Goal: Task Accomplishment & Management: Use online tool/utility

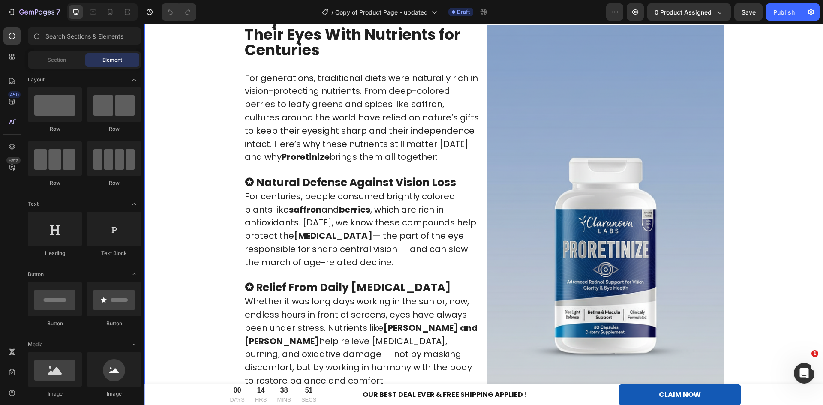
scroll to position [2001, 0]
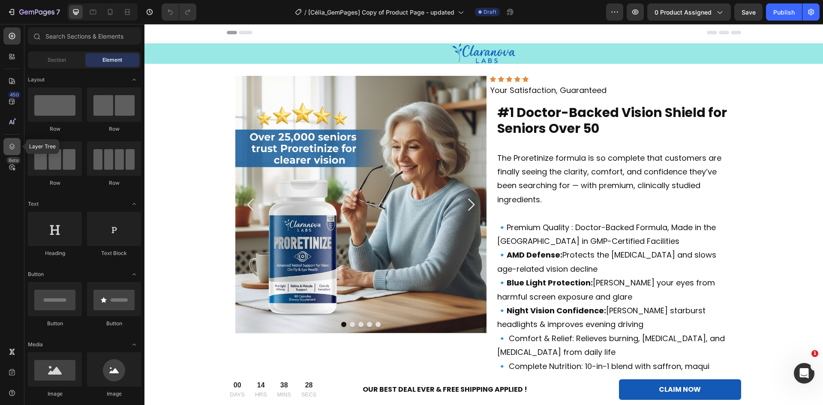
click at [13, 147] on icon at bounding box center [12, 147] width 6 height 6
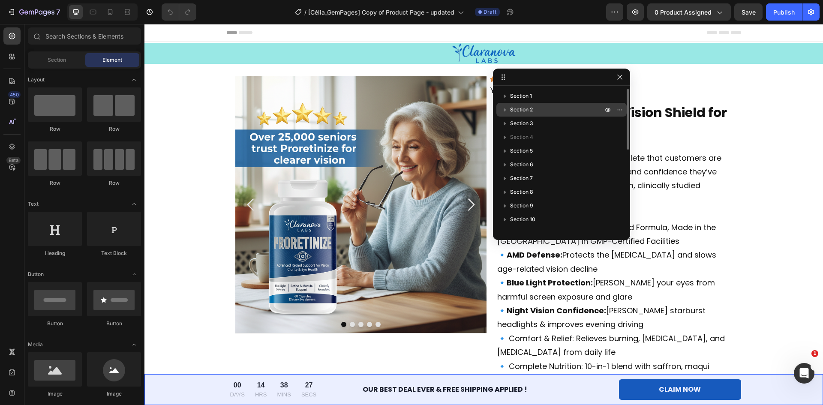
click at [546, 104] on div "Section 2" at bounding box center [561, 110] width 123 height 14
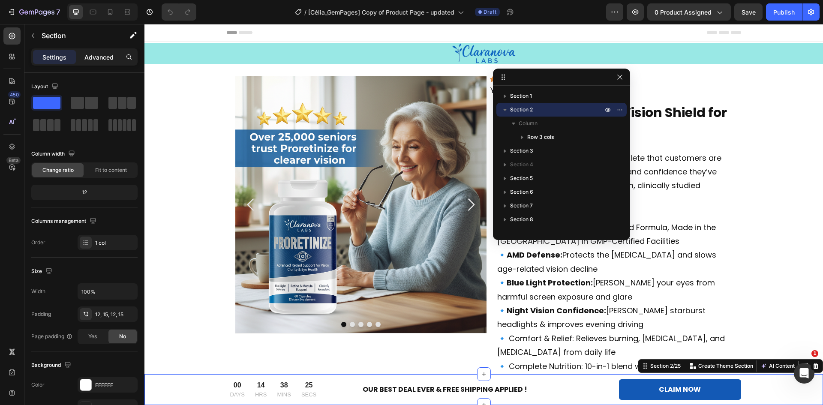
click at [104, 55] on p "Advanced" at bounding box center [98, 57] width 29 height 9
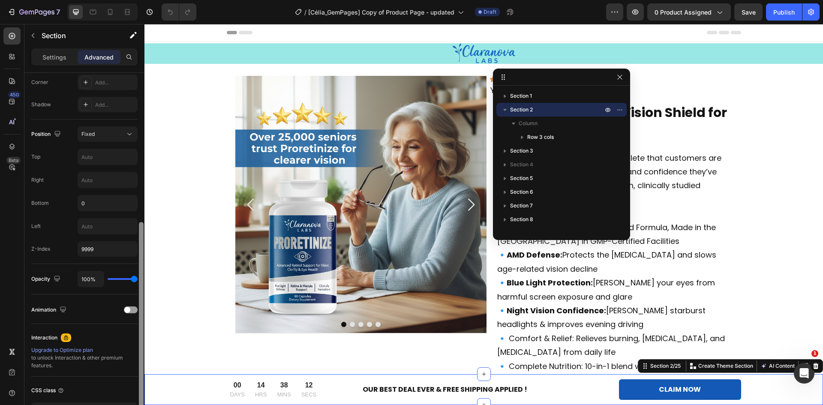
scroll to position [265, 0]
drag, startPoint x: 142, startPoint y: 276, endPoint x: 143, endPoint y: 258, distance: 18.0
click at [143, 258] on div at bounding box center [141, 302] width 5 height 185
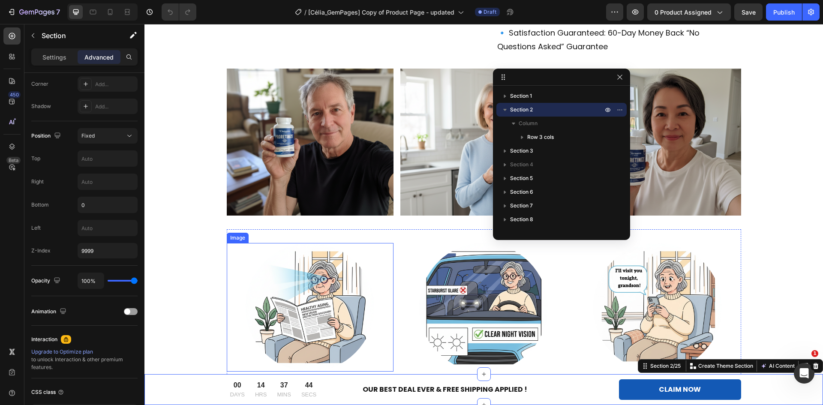
scroll to position [400, 0]
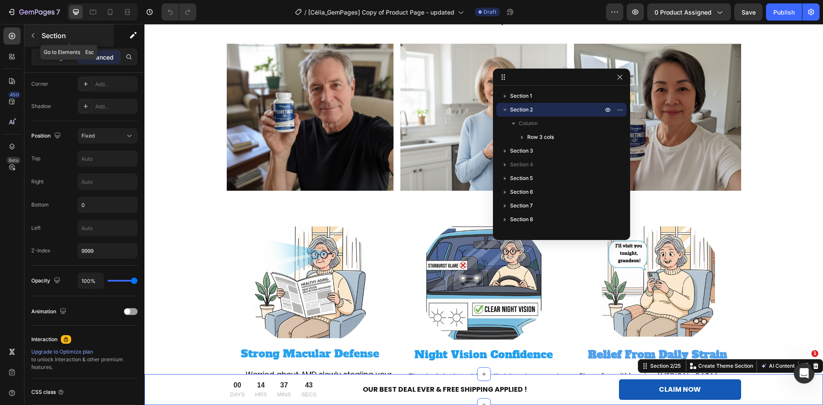
click at [37, 36] on button "button" at bounding box center [33, 36] width 14 height 14
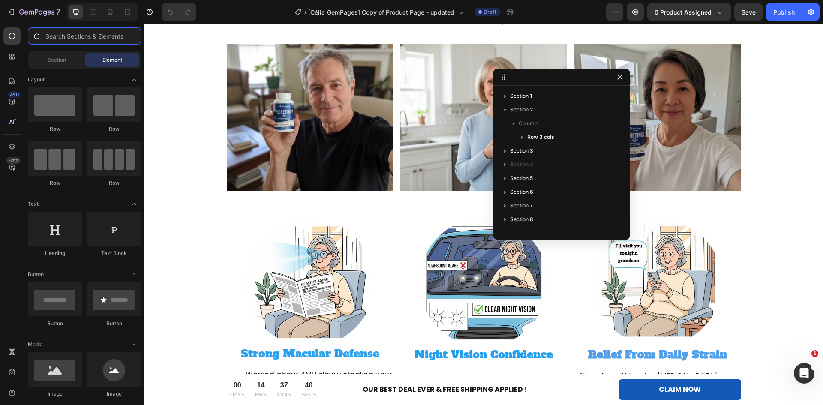
click at [63, 39] on input "text" at bounding box center [84, 35] width 113 height 17
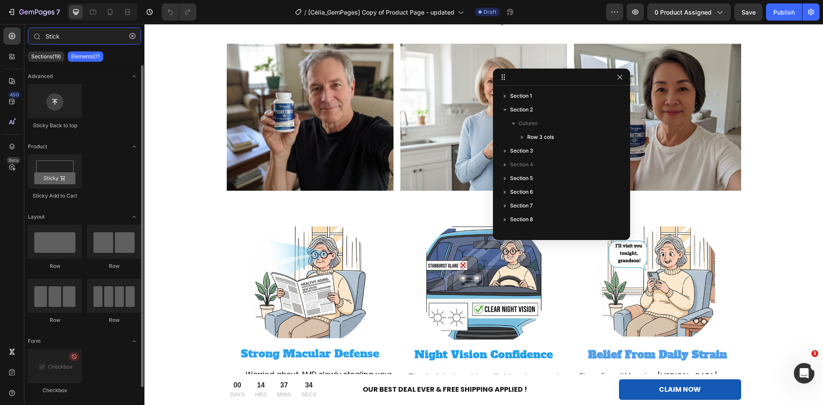
type input "Stick"
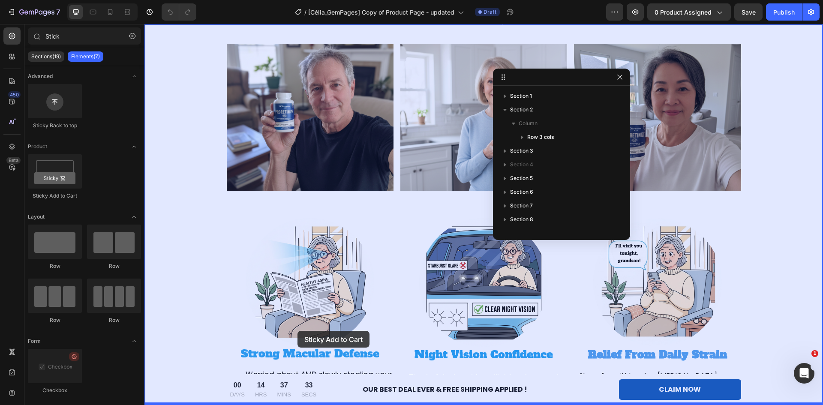
drag, startPoint x: 226, startPoint y: 216, endPoint x: 297, endPoint y: 331, distance: 135.5
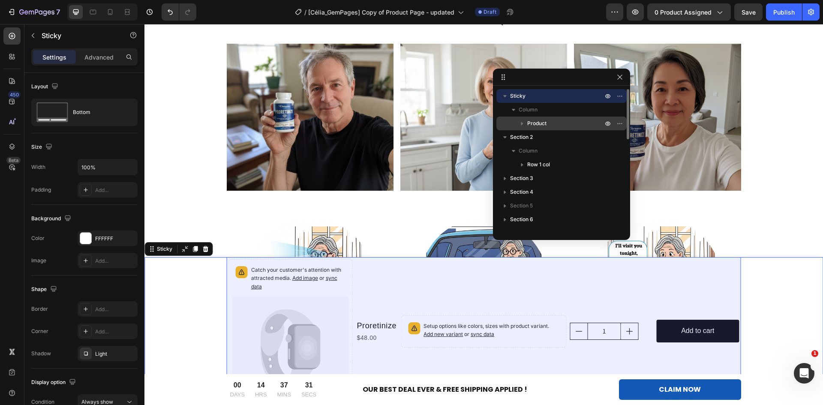
click at [537, 123] on span "Product" at bounding box center [536, 123] width 19 height 9
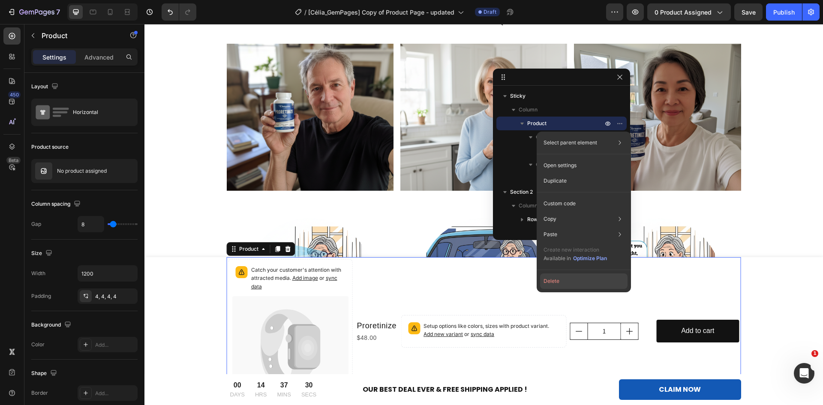
click at [567, 282] on button "Delete" at bounding box center [583, 280] width 87 height 15
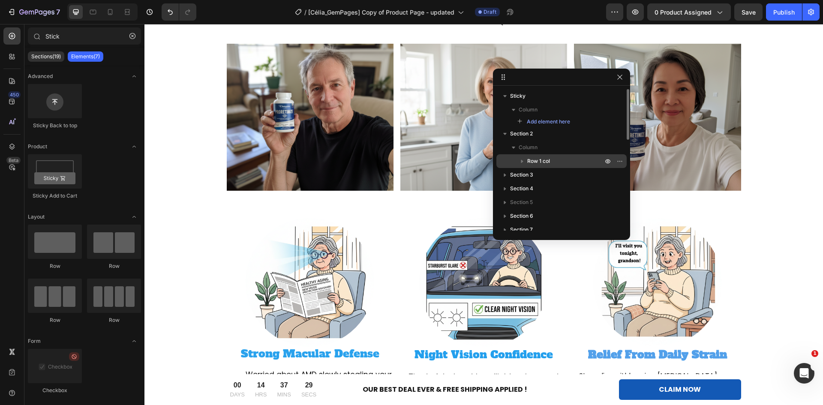
click at [547, 157] on span "Row 1 col" at bounding box center [538, 161] width 23 height 9
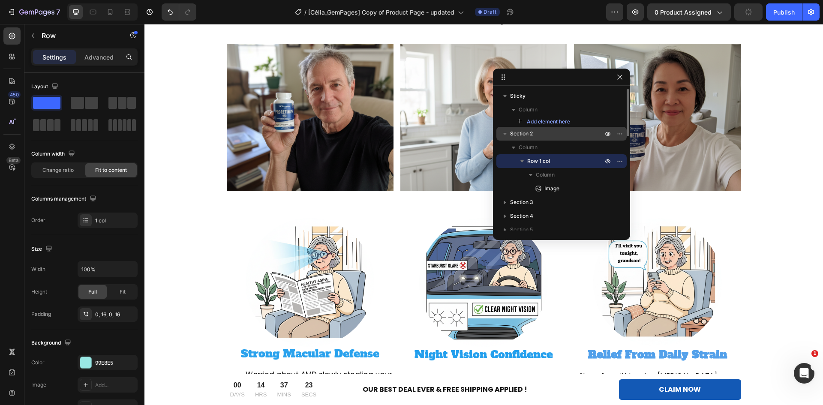
click at [538, 134] on p "Section 2" at bounding box center [557, 133] width 94 height 9
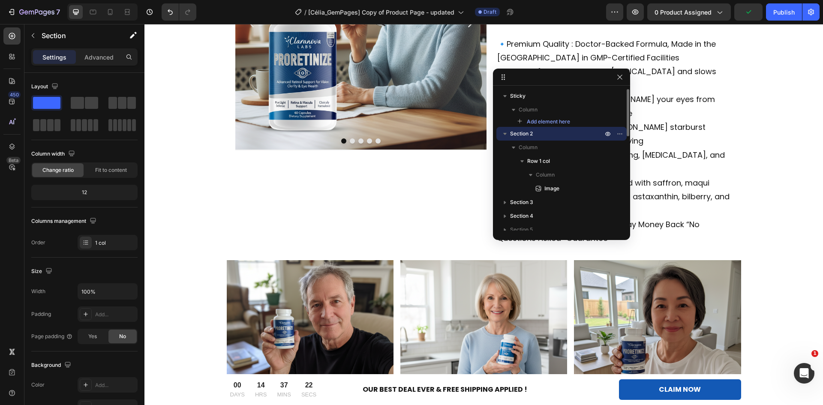
scroll to position [0, 0]
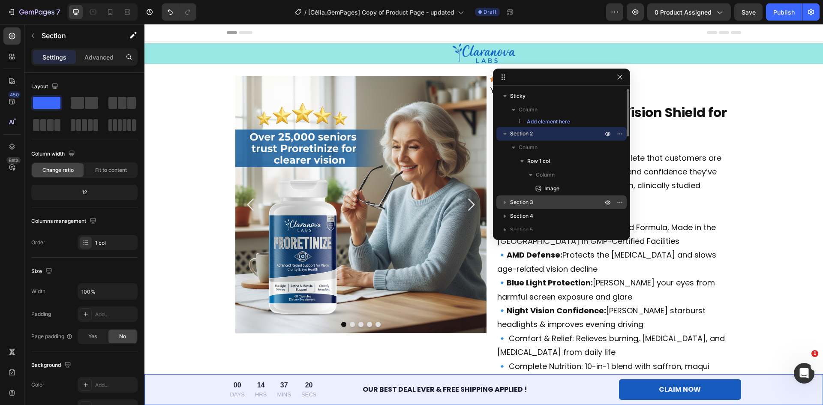
click at [526, 202] on span "Section 3" at bounding box center [521, 202] width 23 height 9
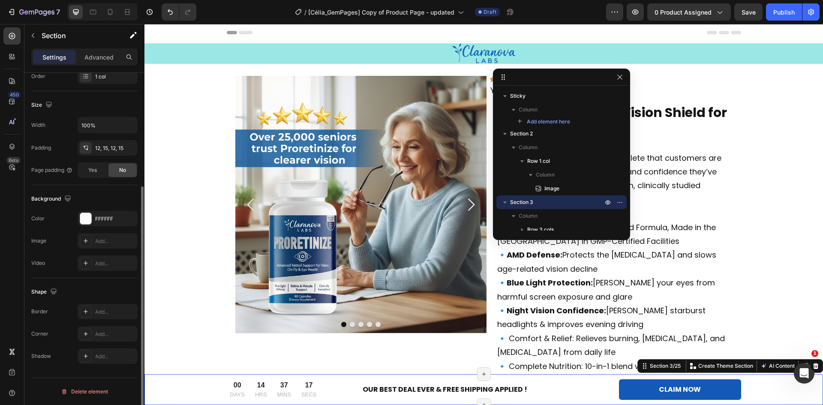
scroll to position [66, 0]
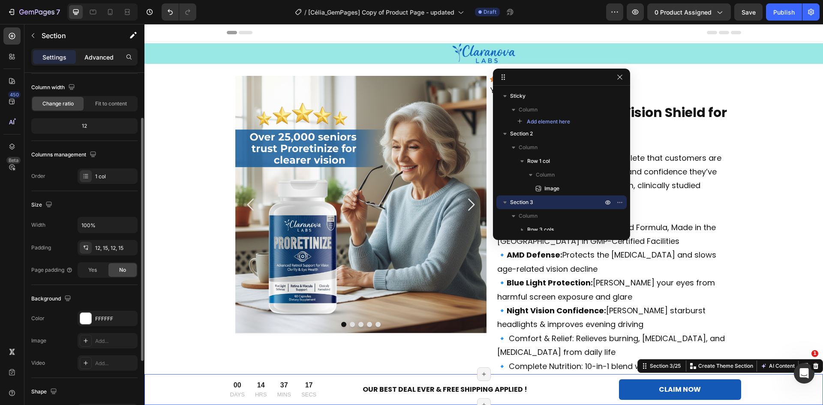
click at [96, 57] on p "Advanced" at bounding box center [98, 57] width 29 height 9
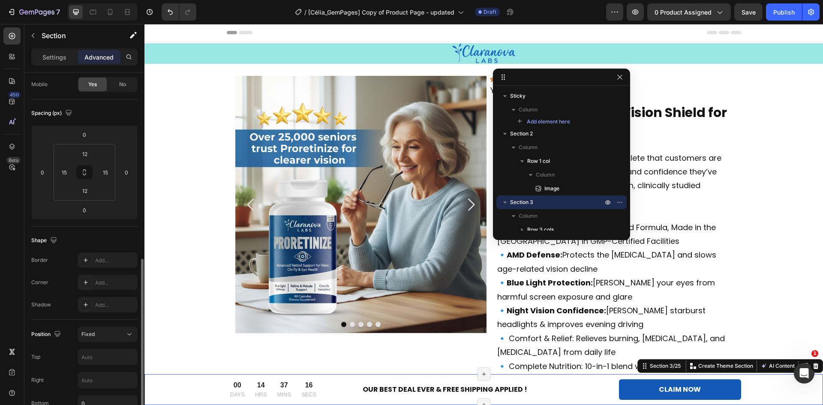
scroll to position [166, 0]
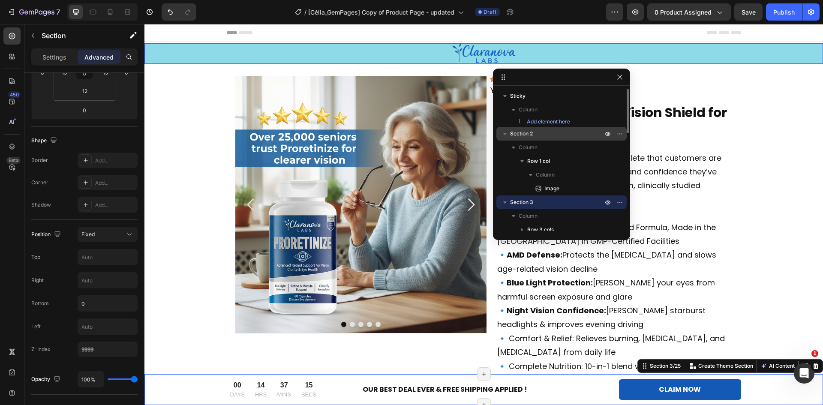
click at [526, 133] on span "Section 2" at bounding box center [521, 133] width 23 height 9
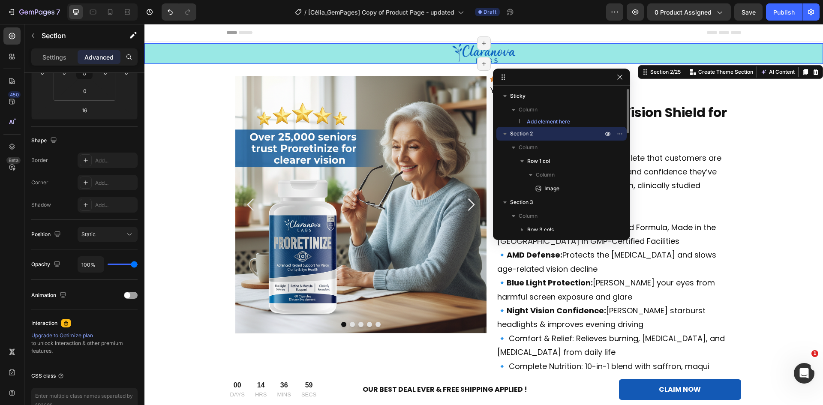
click at [506, 135] on icon "button" at bounding box center [505, 133] width 9 height 9
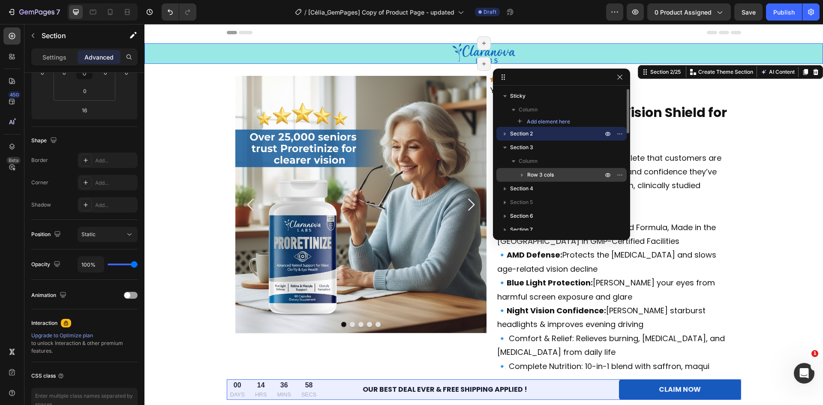
click at [535, 172] on span "Row 3 cols" at bounding box center [540, 175] width 27 height 9
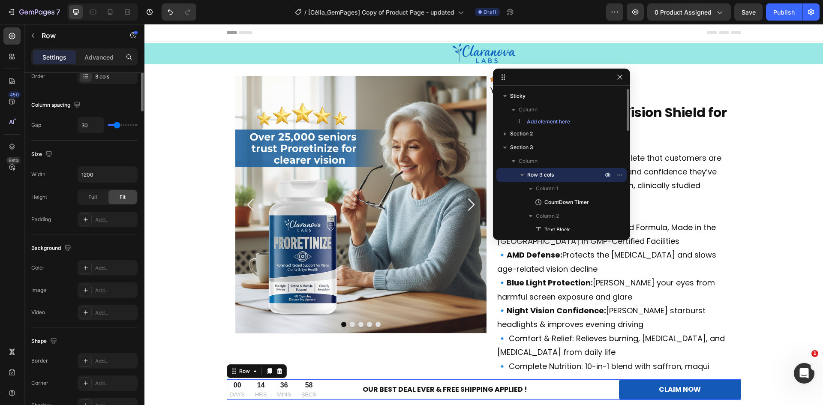
scroll to position [0, 0]
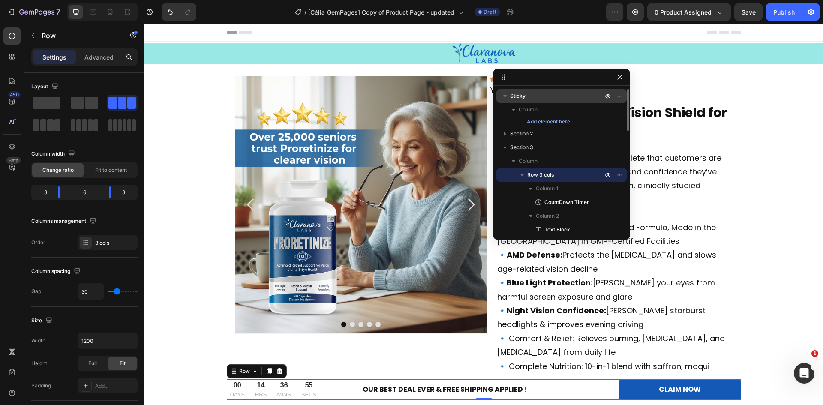
click at [529, 94] on p "Sticky" at bounding box center [557, 96] width 94 height 9
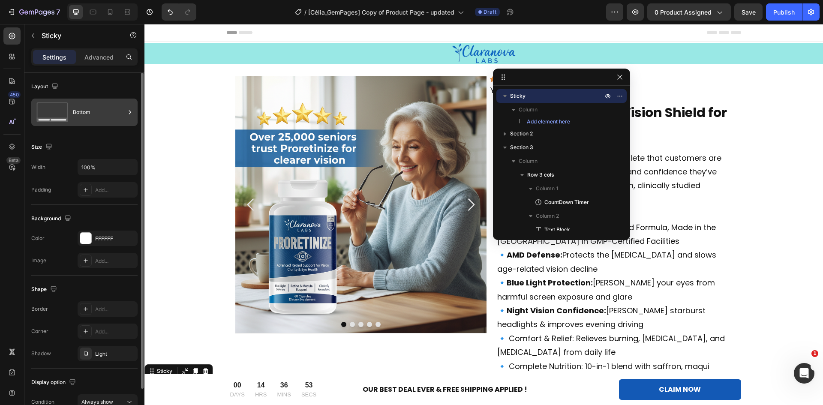
click at [77, 106] on div "Bottom" at bounding box center [99, 112] width 52 height 20
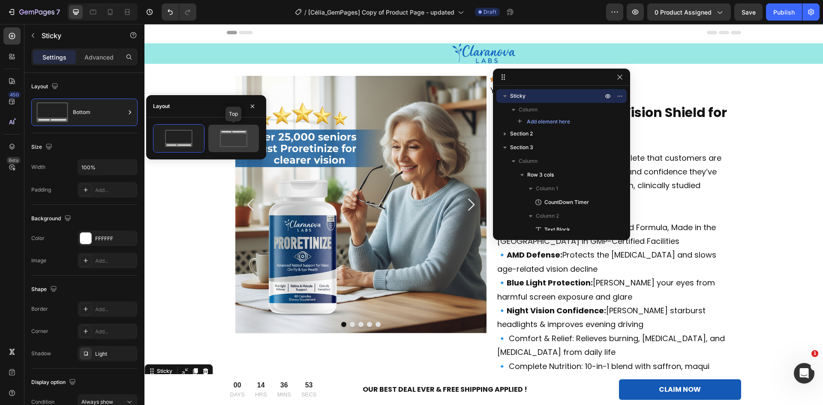
click at [227, 136] on icon at bounding box center [233, 138] width 40 height 17
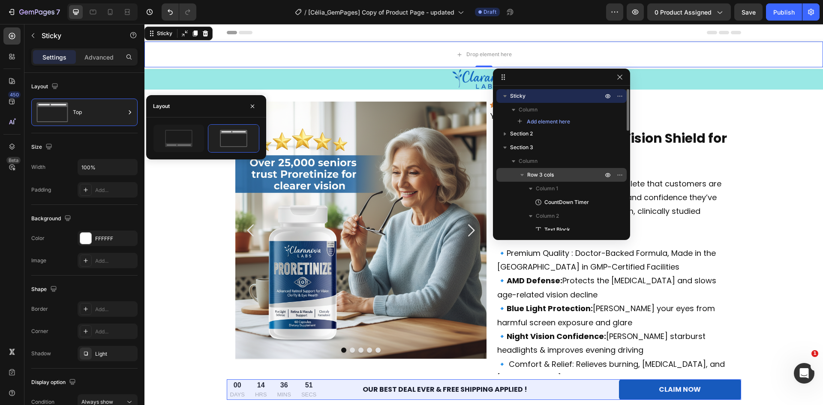
click at [550, 173] on span "Row 3 cols" at bounding box center [540, 175] width 27 height 9
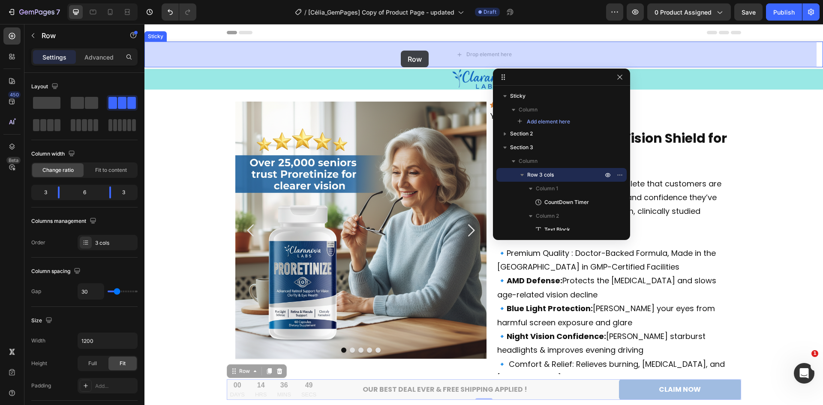
drag, startPoint x: 234, startPoint y: 373, endPoint x: 400, endPoint y: 42, distance: 370.9
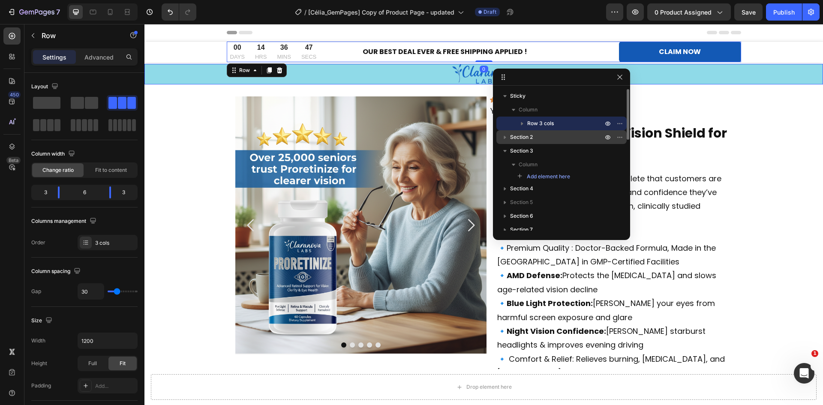
click at [531, 137] on span "Section 2" at bounding box center [521, 137] width 23 height 9
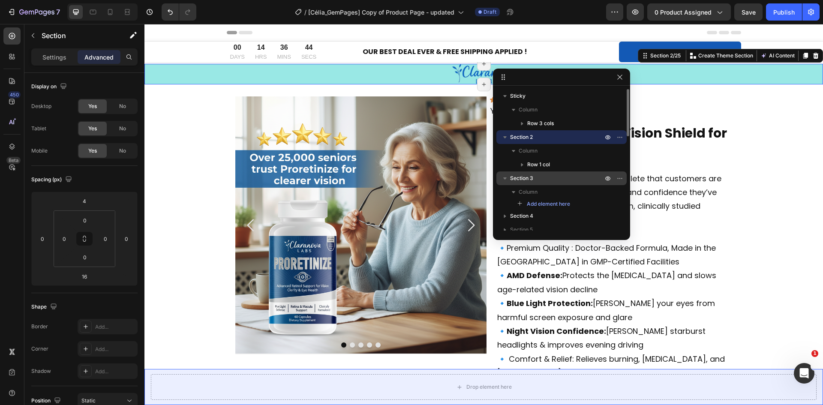
click at [517, 181] on span "Section 3" at bounding box center [521, 178] width 23 height 9
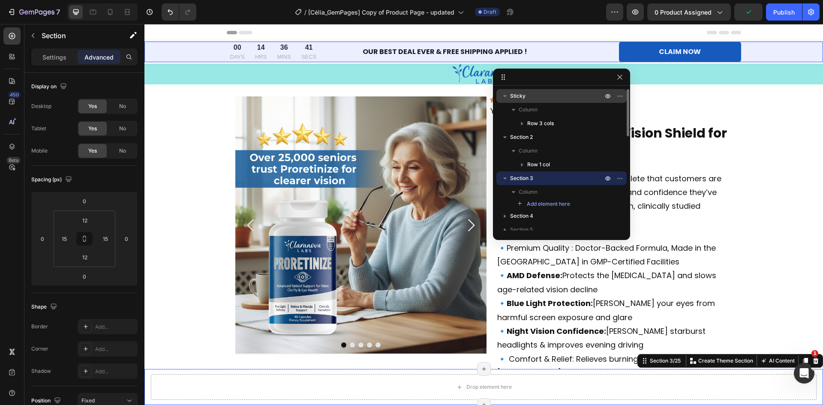
click at [517, 97] on span "Sticky" at bounding box center [517, 96] width 15 height 9
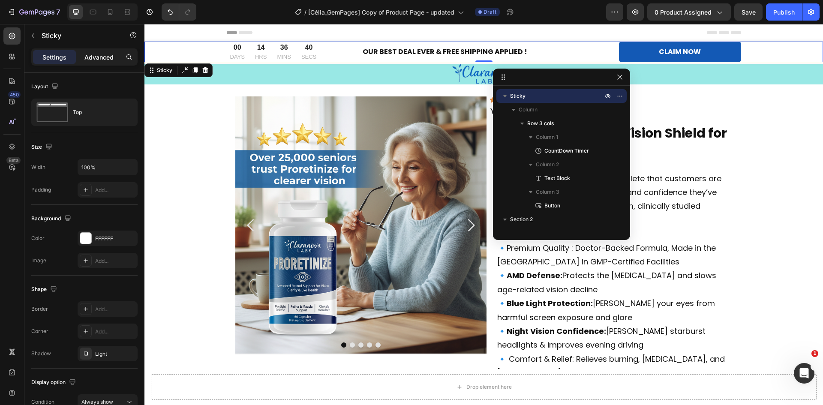
click at [102, 52] on div "Advanced" at bounding box center [99, 57] width 43 height 14
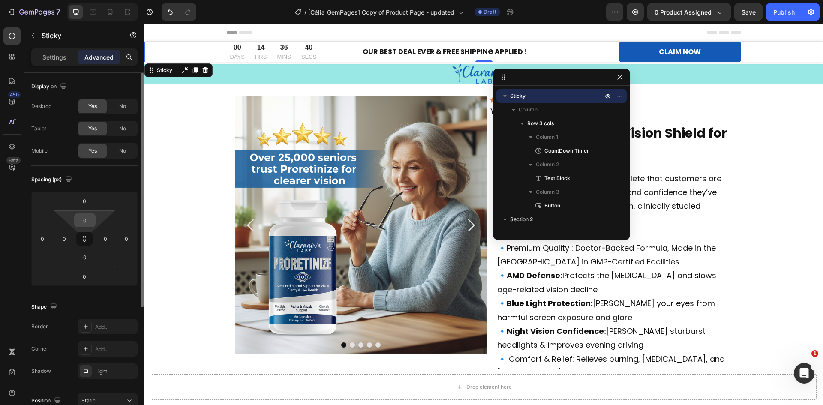
click at [87, 222] on input "0" at bounding box center [84, 220] width 17 height 13
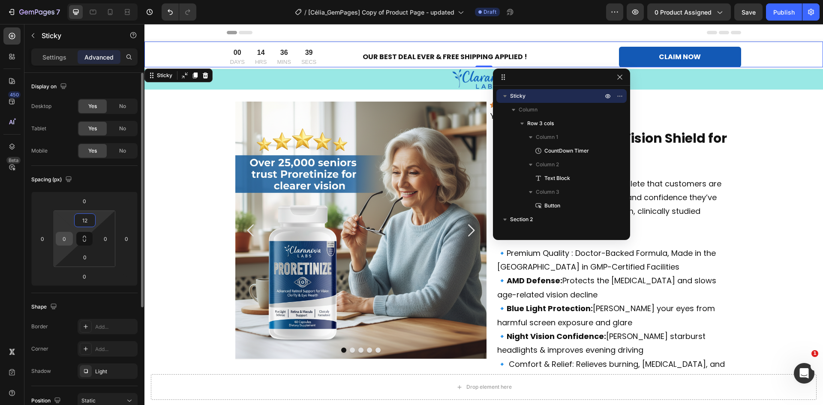
type input "12"
click at [64, 241] on input "0" at bounding box center [64, 238] width 13 height 13
type input "15"
click at [85, 258] on input "0" at bounding box center [84, 257] width 17 height 13
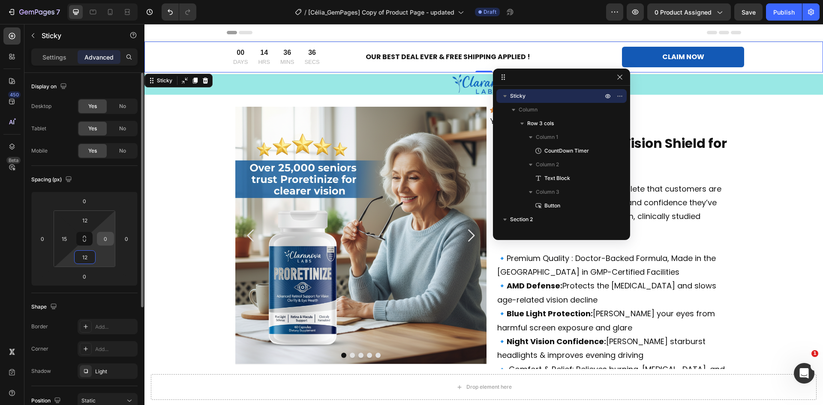
type input "12"
click at [103, 240] on input "0" at bounding box center [105, 238] width 13 height 13
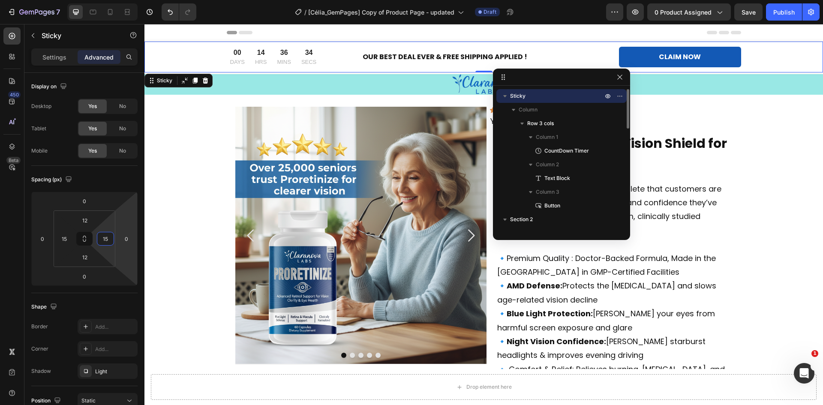
type input "15"
click at [523, 98] on span "Sticky" at bounding box center [517, 96] width 15 height 9
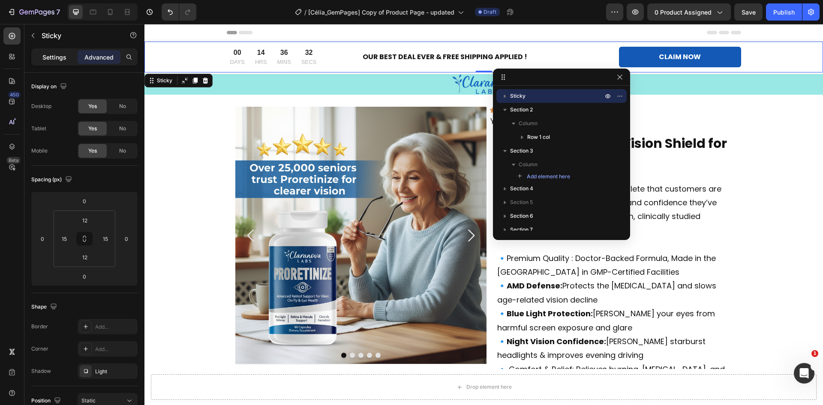
click at [56, 53] on p "Settings" at bounding box center [54, 57] width 24 height 9
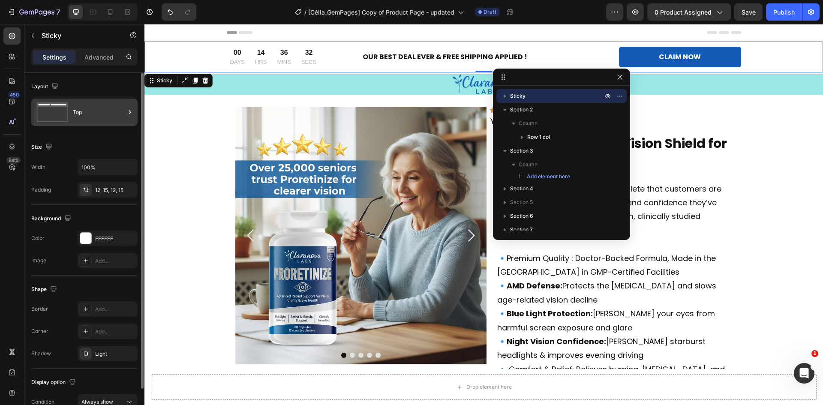
click at [91, 110] on div "Top" at bounding box center [99, 112] width 52 height 20
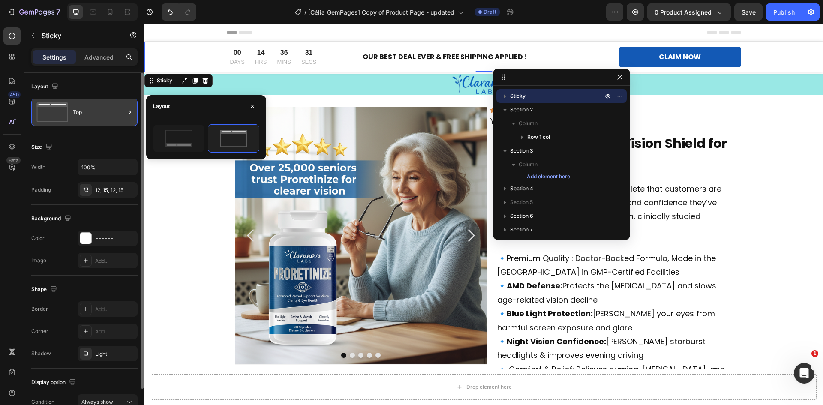
click at [124, 117] on div "Top" at bounding box center [99, 112] width 52 height 20
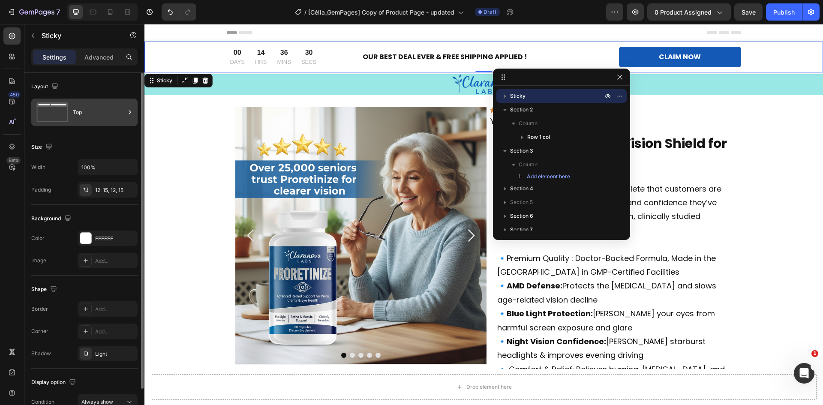
click at [118, 114] on div "Top" at bounding box center [99, 112] width 52 height 20
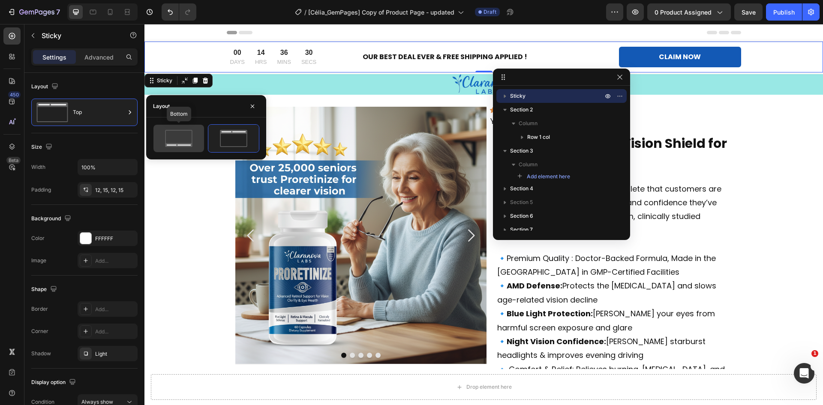
click at [192, 136] on rect at bounding box center [178, 138] width 27 height 16
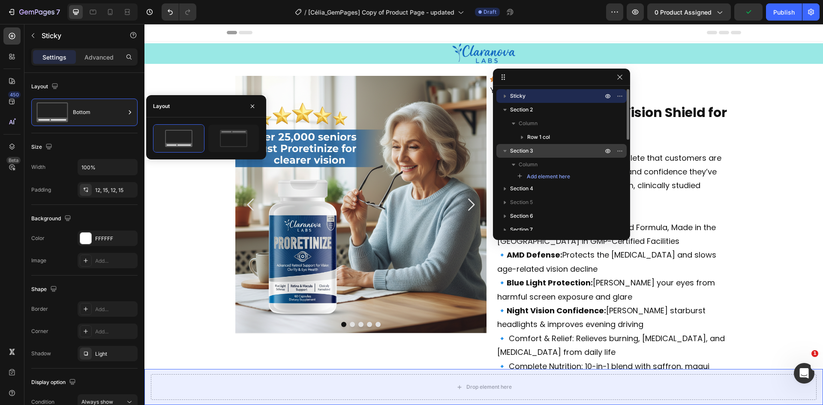
click at [528, 149] on span "Section 3" at bounding box center [521, 151] width 23 height 9
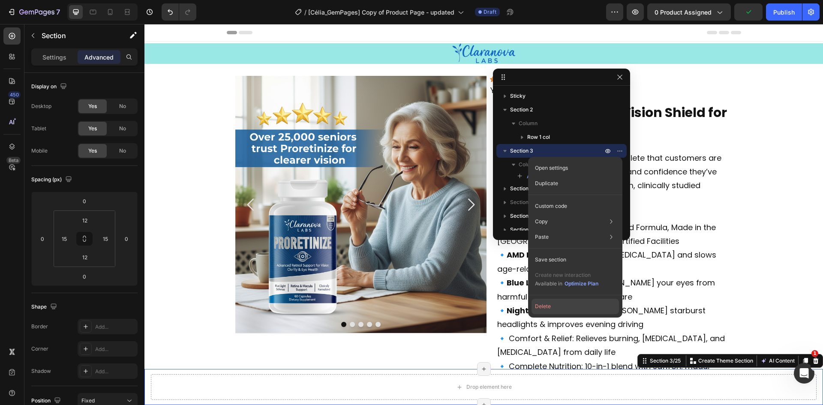
click at [550, 308] on button "Delete" at bounding box center [575, 306] width 87 height 15
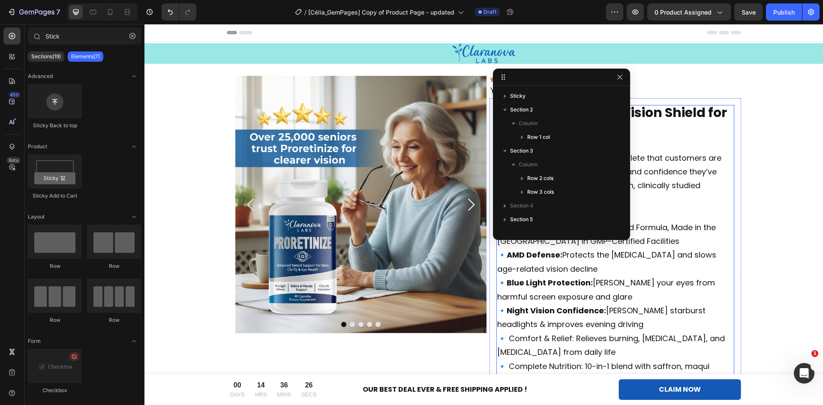
scroll to position [400, 0]
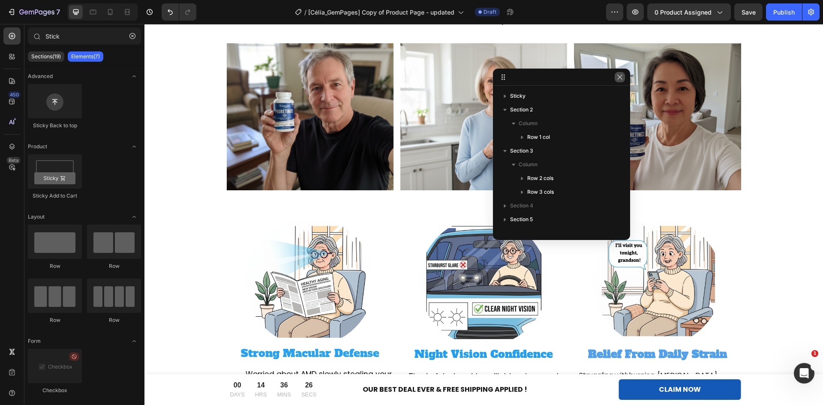
click at [621, 77] on icon "button" at bounding box center [619, 77] width 7 height 7
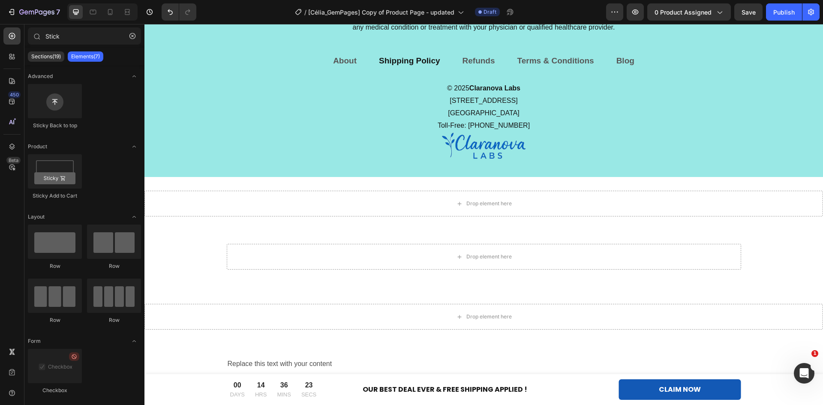
scroll to position [5473, 0]
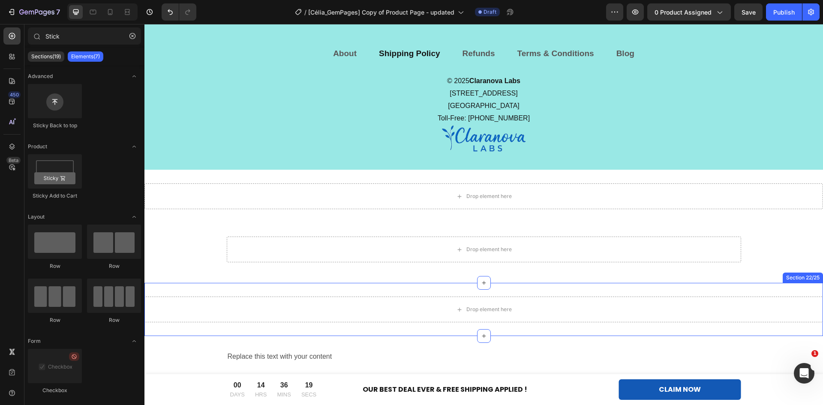
click at [297, 290] on div "Drop element here Section 22/25" at bounding box center [483, 309] width 679 height 53
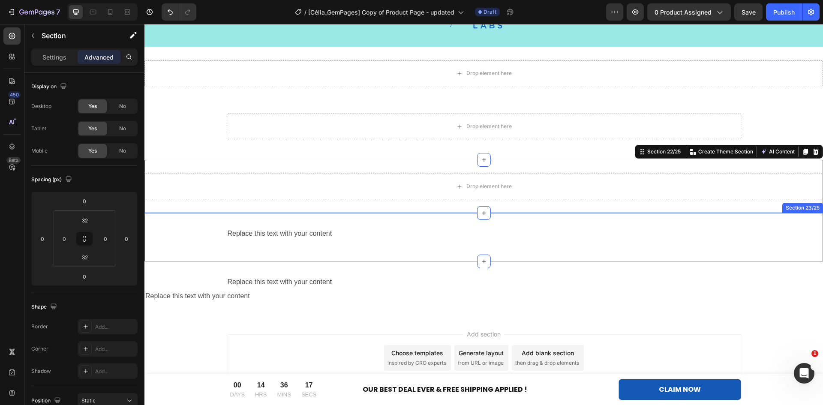
scroll to position [5631, 0]
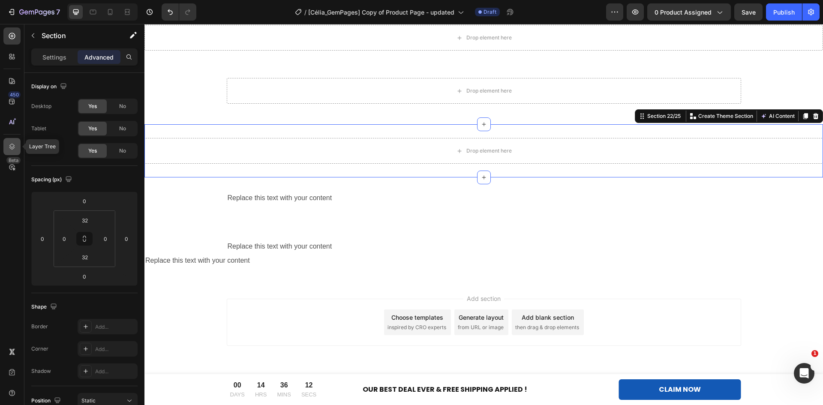
click at [8, 145] on icon at bounding box center [12, 146] width 9 height 9
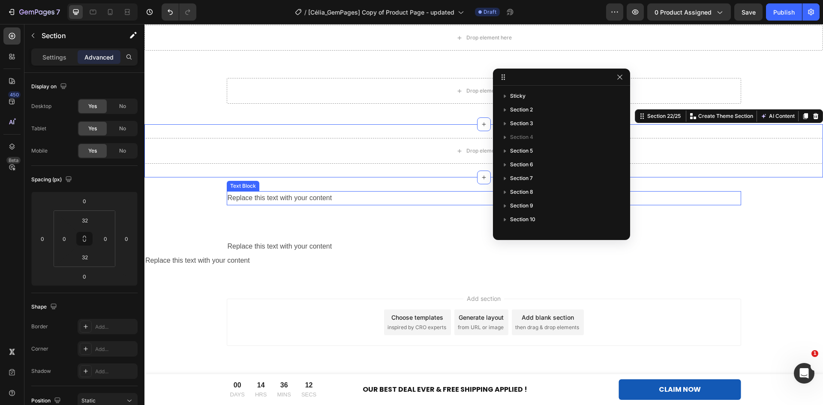
scroll to position [188, 0]
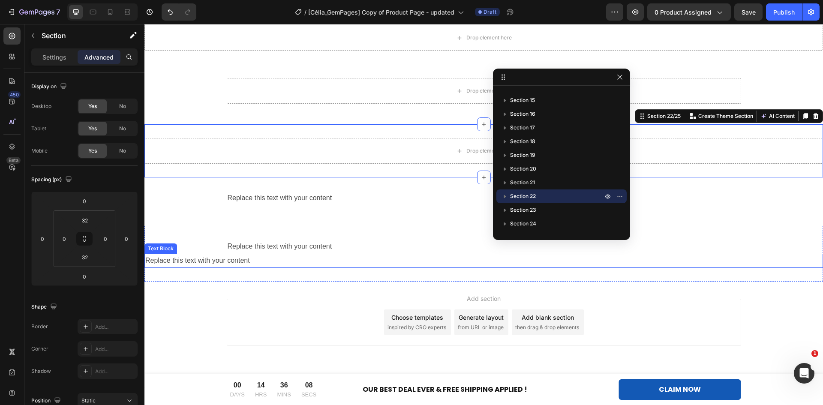
click at [383, 264] on div "Replace this text with your content" at bounding box center [483, 261] width 679 height 14
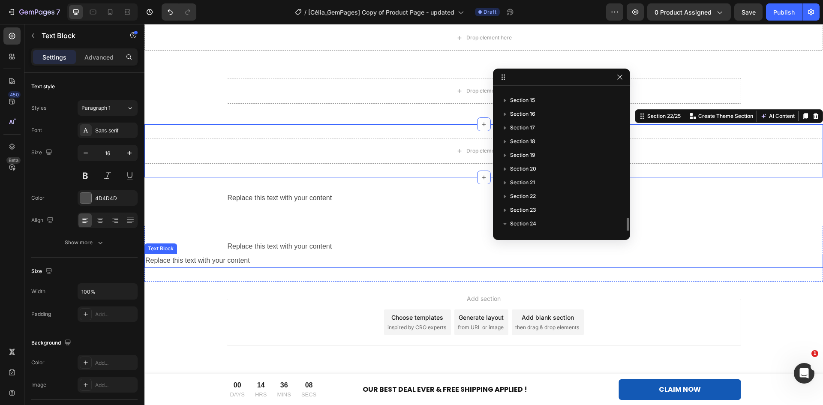
scroll to position [229, 0]
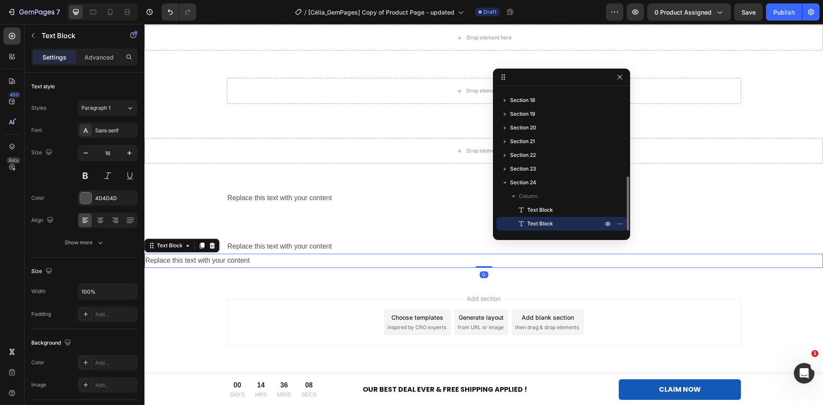
click at [379, 279] on div "Replace this text with your content Text Block Replace this text with your cont…" at bounding box center [483, 254] width 679 height 56
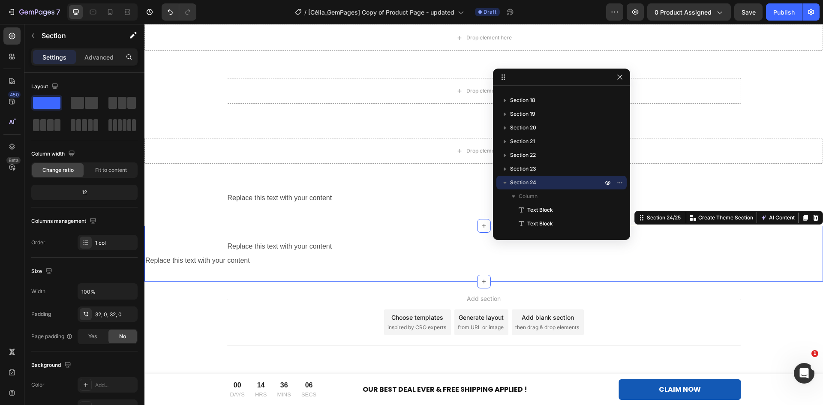
drag, startPoint x: 811, startPoint y: 215, endPoint x: 719, endPoint y: 204, distance: 93.2
click at [812, 216] on icon at bounding box center [815, 217] width 7 height 7
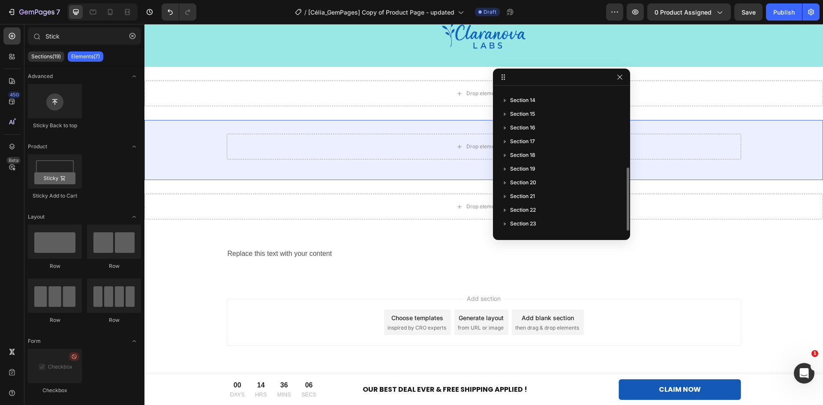
scroll to position [174, 0]
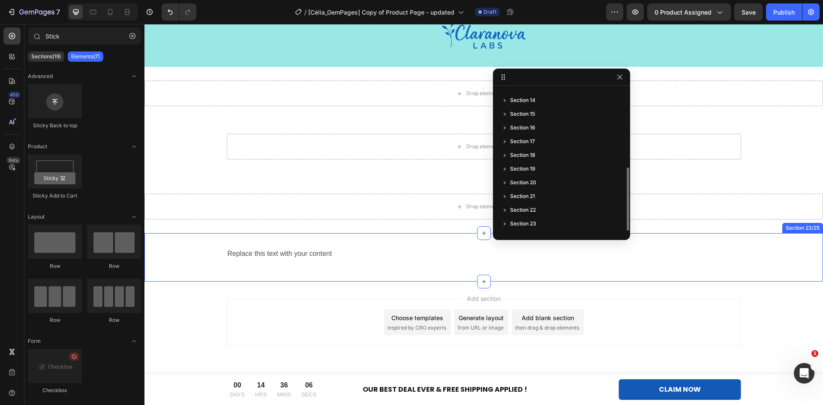
click at [397, 246] on div "Replace this text with your content Text Block Row Section 23/25" at bounding box center [483, 257] width 679 height 48
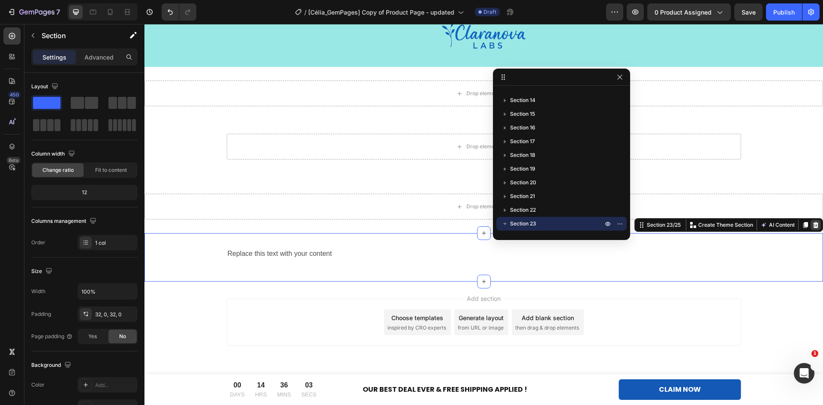
click at [812, 223] on icon at bounding box center [815, 225] width 7 height 7
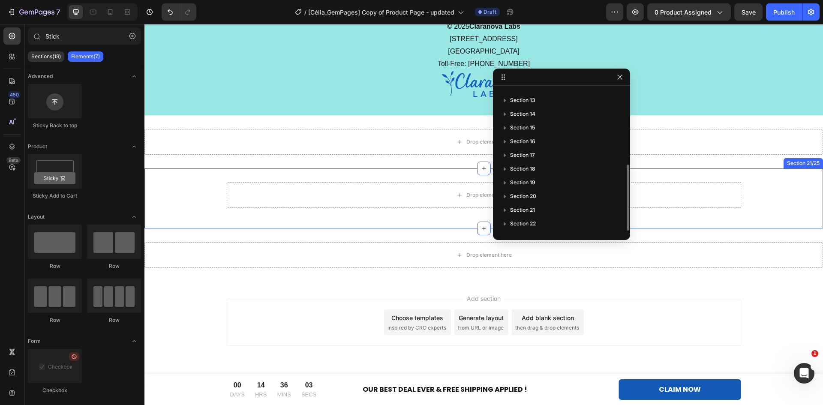
scroll to position [160, 0]
click at [797, 209] on div "Drop element here Row" at bounding box center [483, 198] width 679 height 33
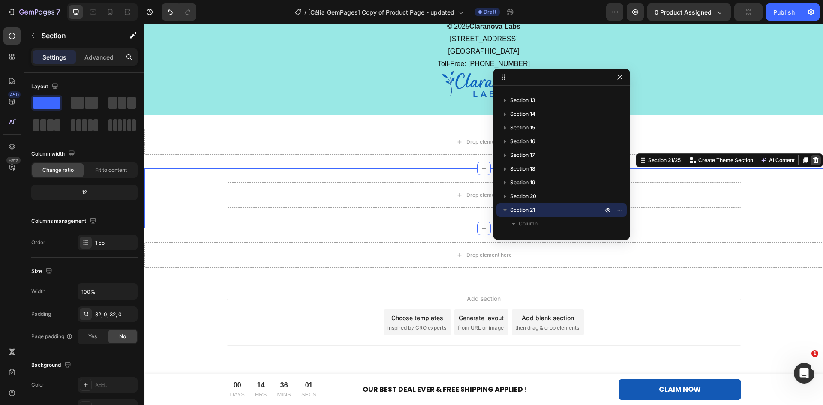
click at [811, 164] on div at bounding box center [816, 160] width 10 height 10
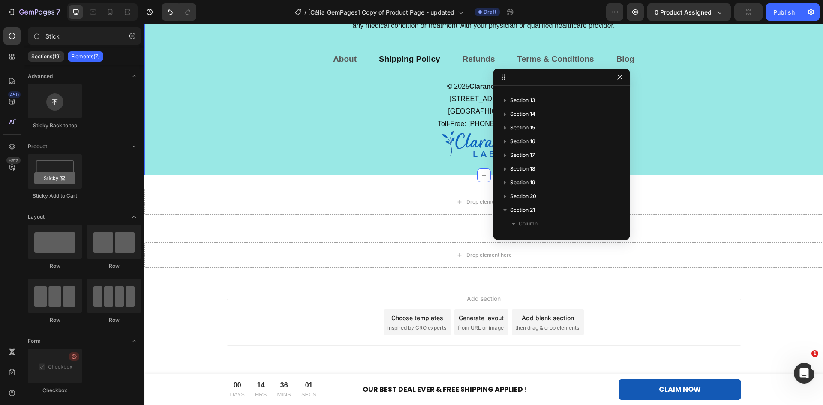
scroll to position [5467, 0]
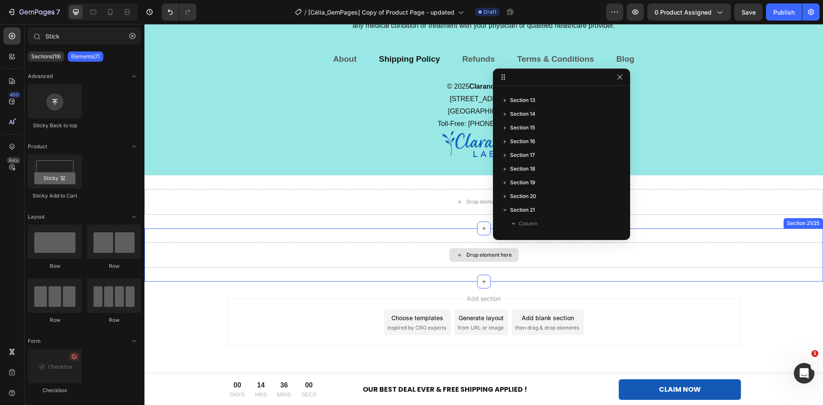
click at [776, 256] on div "Drop element here" at bounding box center [483, 255] width 679 height 26
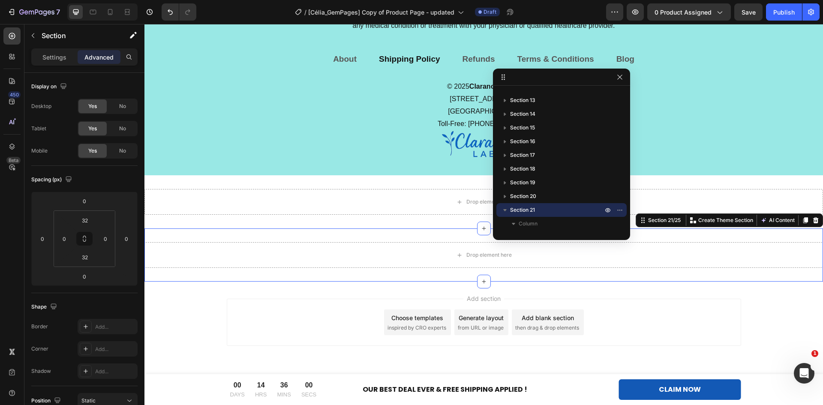
click at [812, 224] on icon at bounding box center [815, 220] width 7 height 7
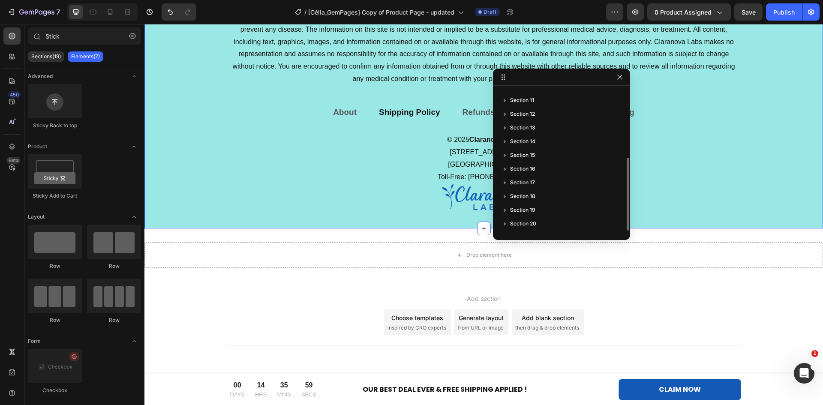
scroll to position [133, 0]
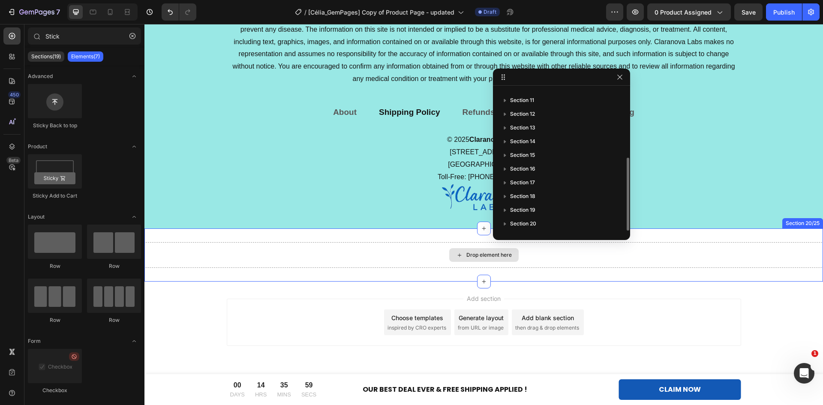
click at [794, 247] on div "Drop element here" at bounding box center [483, 255] width 679 height 26
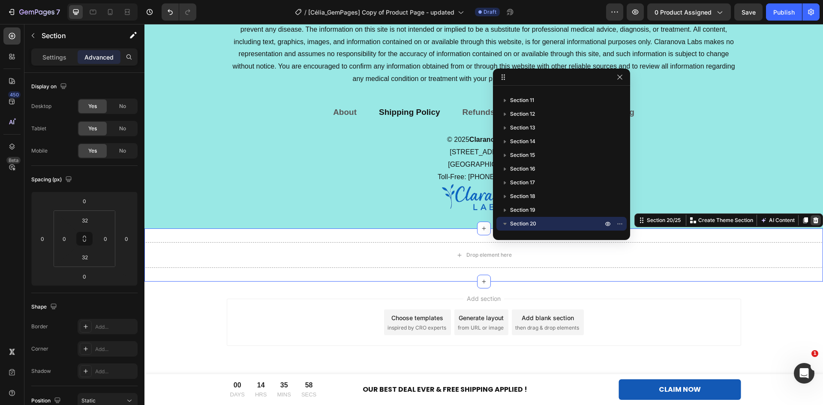
click at [813, 223] on icon at bounding box center [816, 220] width 6 height 6
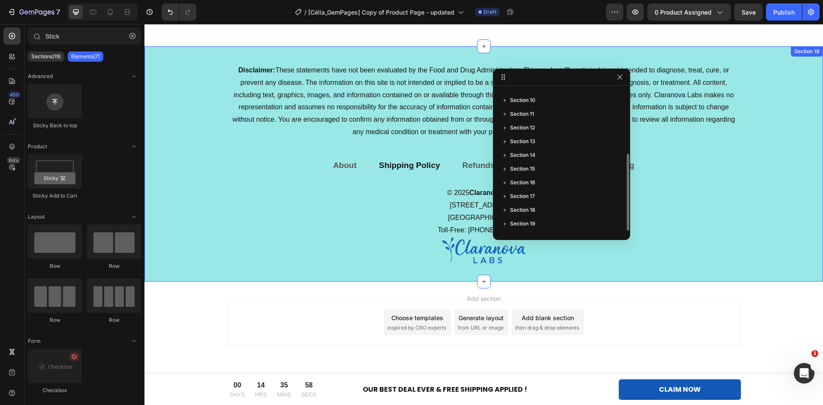
scroll to position [119, 0]
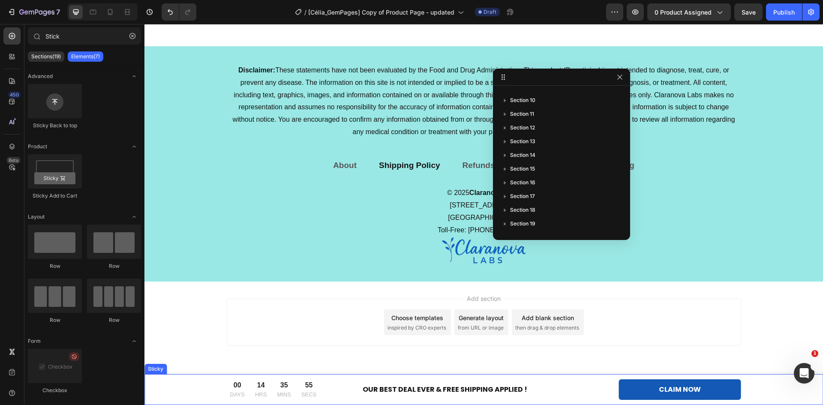
click at [172, 383] on div "00 DAYS 14 HRS 35 MINS 55 SECS CountDown Timer OUR BEST DEAL EVER & FREE SHIPPI…" at bounding box center [484, 389] width 666 height 21
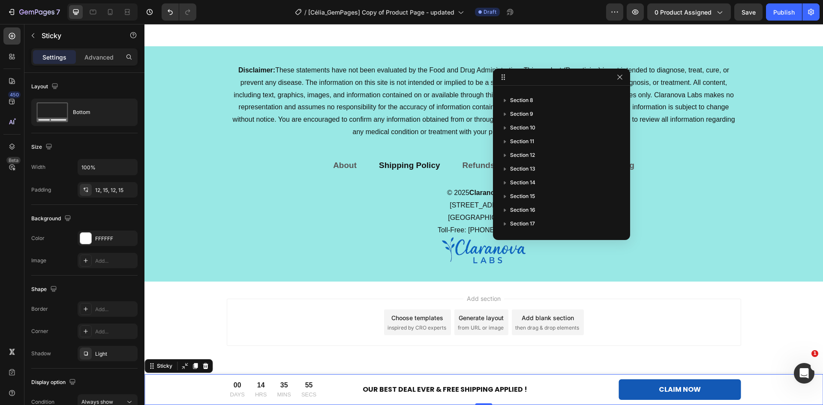
scroll to position [0, 0]
click at [620, 77] on icon "button" at bounding box center [619, 77] width 5 height 5
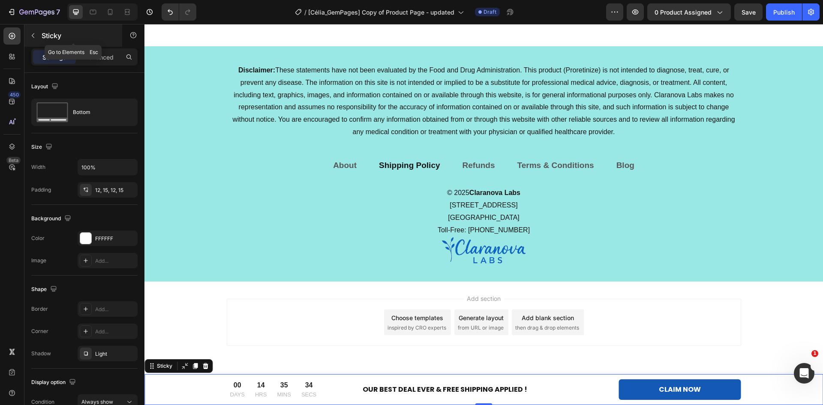
click at [31, 38] on icon "button" at bounding box center [33, 35] width 7 height 7
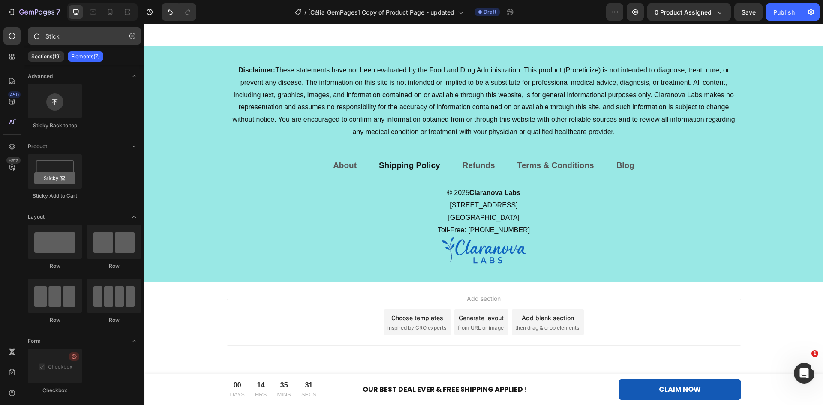
click at [132, 36] on icon "button" at bounding box center [132, 36] width 6 height 6
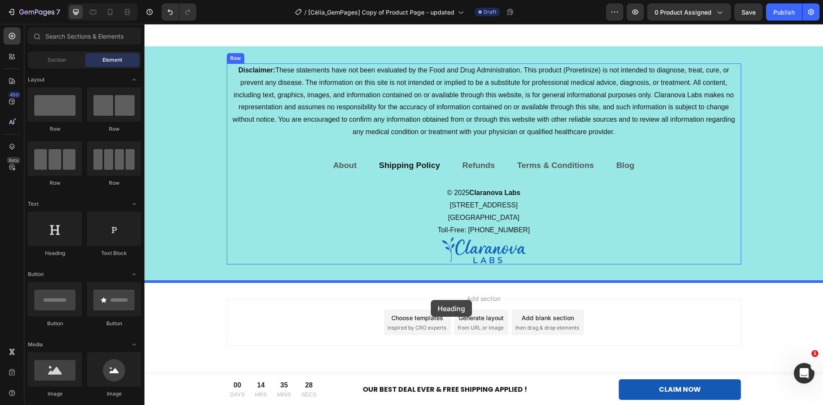
drag, startPoint x: 256, startPoint y: 293, endPoint x: 431, endPoint y: 300, distance: 175.0
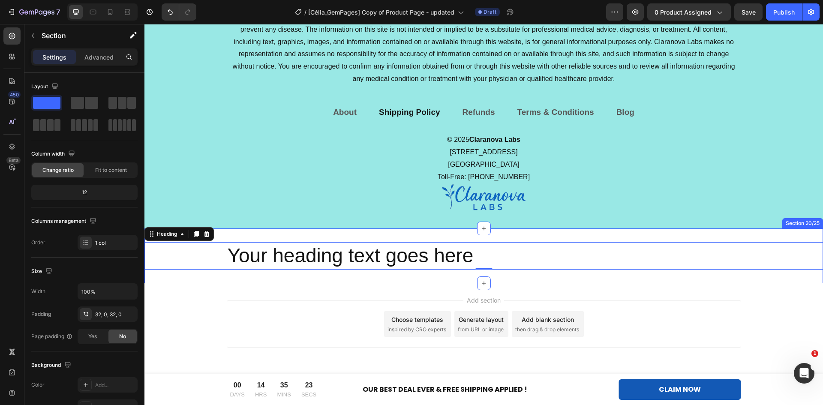
click at [695, 237] on div "Your heading text goes here Heading 0 Section 20/25" at bounding box center [483, 255] width 679 height 55
